Goal: Information Seeking & Learning: Check status

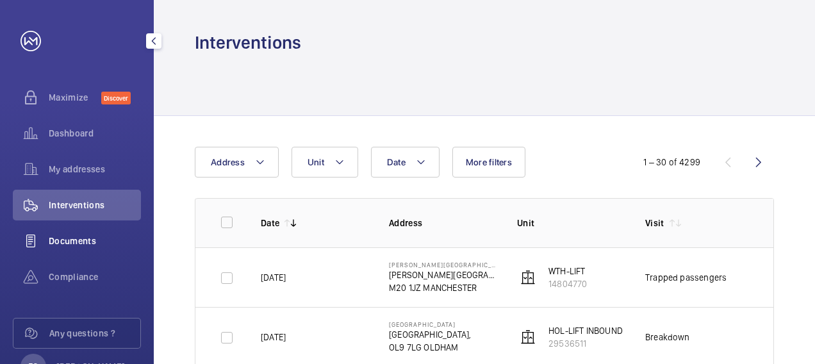
click at [70, 239] on span "Documents" at bounding box center [95, 240] width 92 height 13
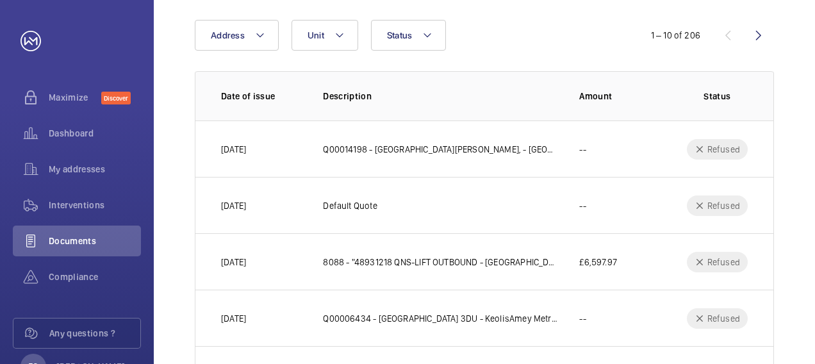
scroll to position [128, 0]
click at [432, 28] on button "Status" at bounding box center [409, 34] width 76 height 31
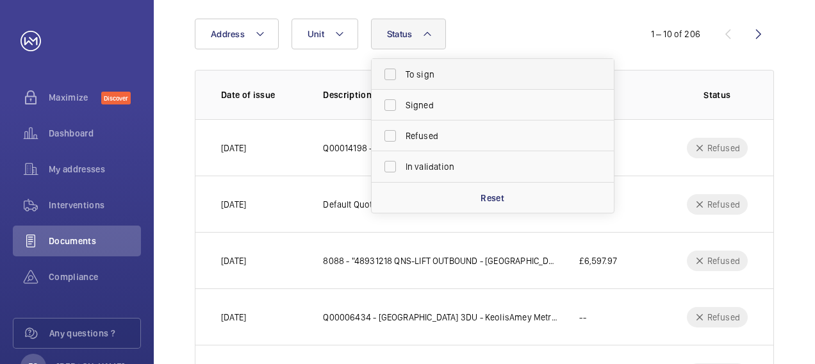
click at [427, 74] on span "To sign" at bounding box center [493, 74] width 176 height 13
click at [403, 74] on input "To sign" at bounding box center [390, 74] width 26 height 26
checkbox input "true"
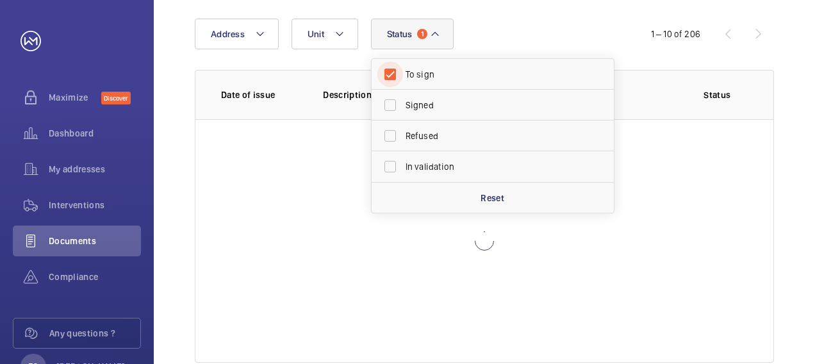
scroll to position [28, 0]
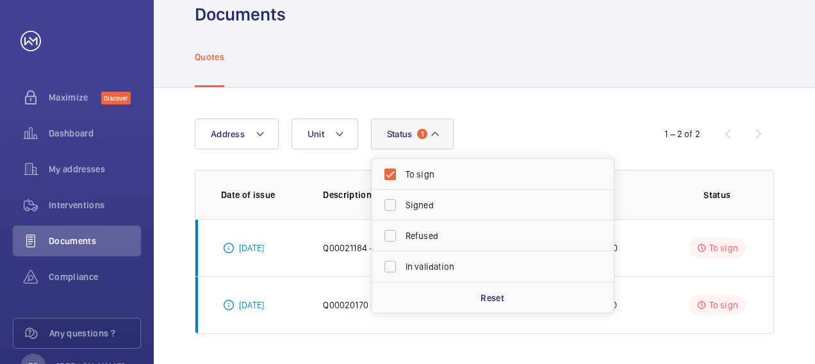
click at [810, 99] on div "Address Unit Status 1 To sign Signed Refused In validation Reset 1 – 2 of 2 Dat…" at bounding box center [484, 226] width 661 height 277
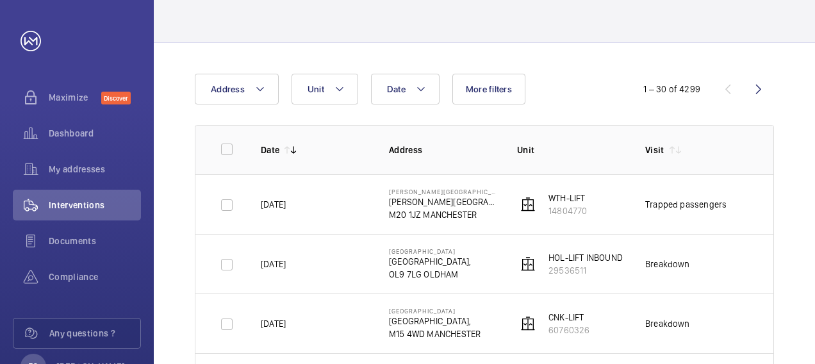
scroll to position [72, 0]
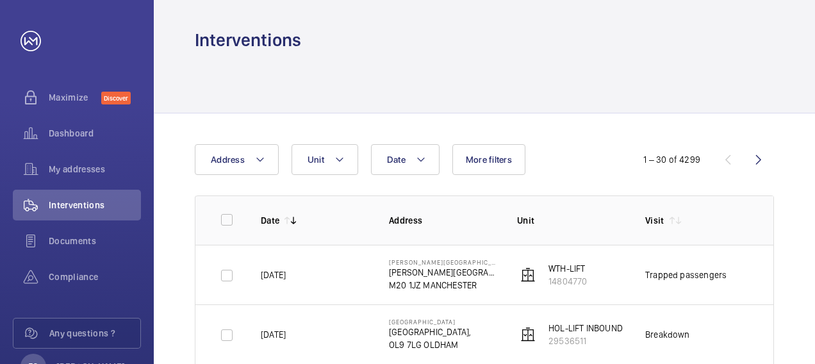
scroll to position [0, 0]
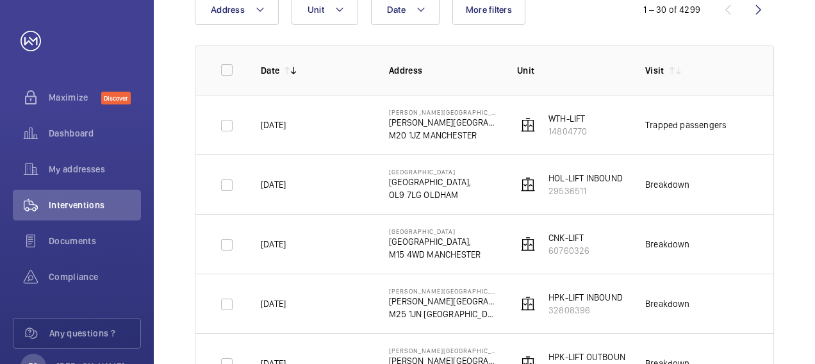
scroll to position [154, 0]
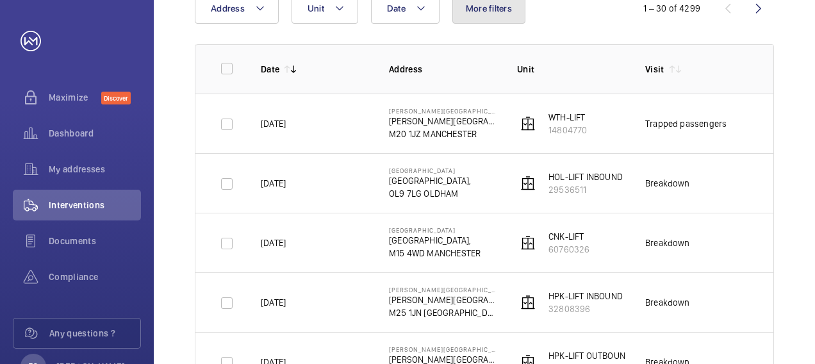
click at [488, 5] on span "More filters" at bounding box center [489, 8] width 46 height 10
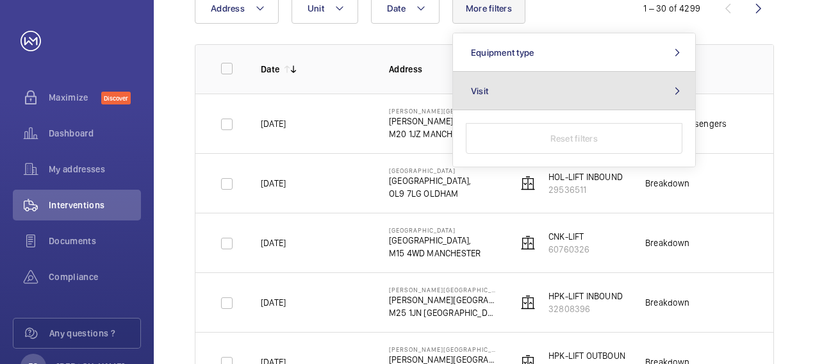
click at [494, 90] on button "Visit" at bounding box center [574, 91] width 242 height 38
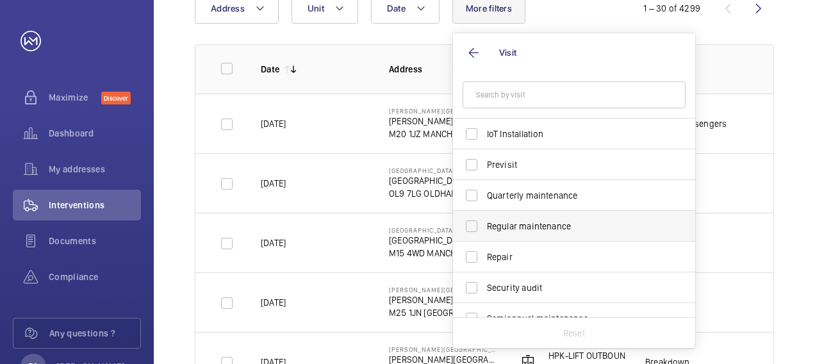
scroll to position [152, 0]
click at [553, 228] on span "Regular maintenance" at bounding box center [575, 227] width 176 height 13
click at [484, 228] on input "Regular maintenance" at bounding box center [472, 228] width 26 height 26
checkbox input "true"
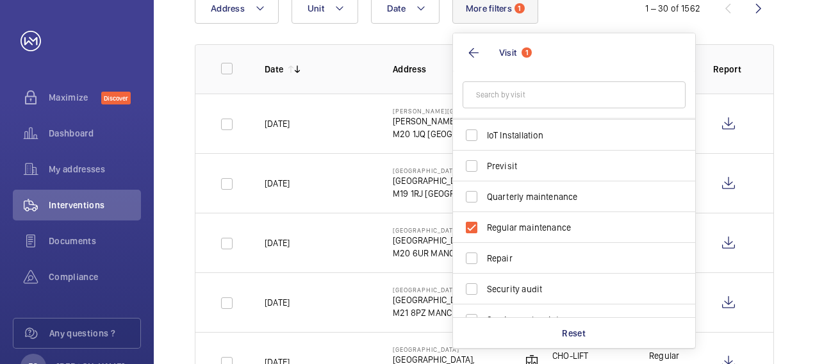
click at [563, 10] on div "Date Address Unit More filters 1 Visit 1 Annual maintenance Breakdown Client me…" at bounding box center [407, 8] width 425 height 31
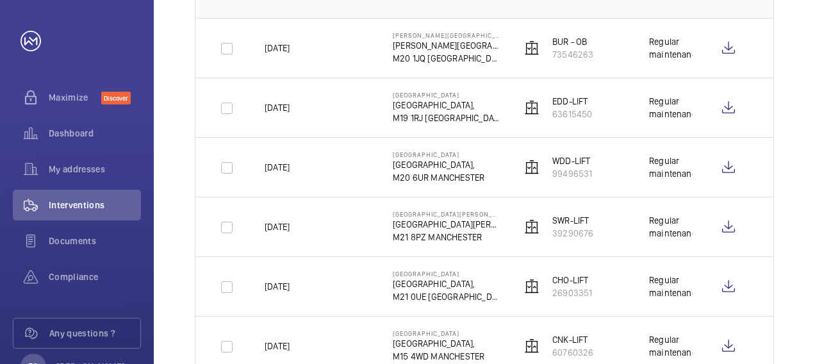
scroll to position [231, 0]
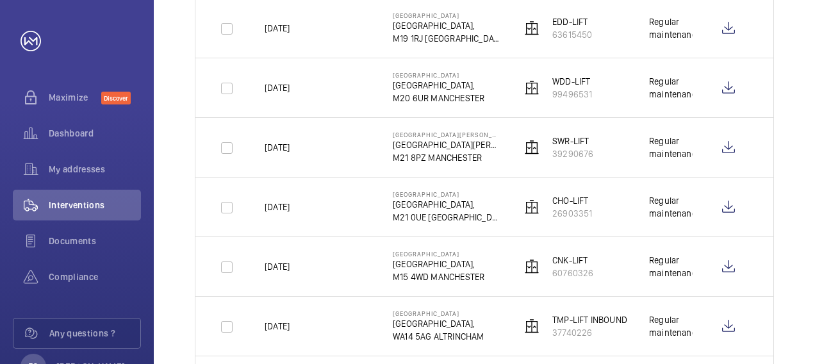
scroll to position [333, 0]
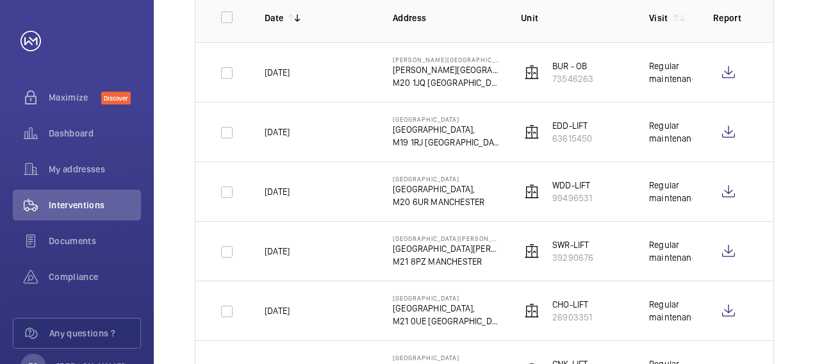
scroll to position [179, 0]
